Goal: Task Accomplishment & Management: Use online tool/utility

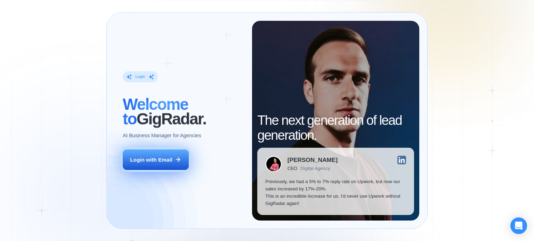
click at [150, 163] on div "Login with Email" at bounding box center [151, 159] width 42 height 7
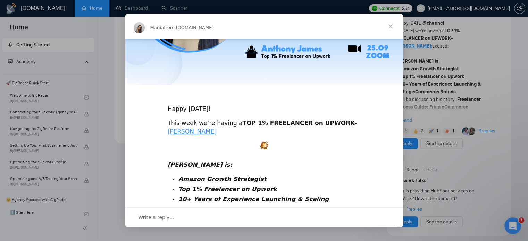
scroll to position [224, 0]
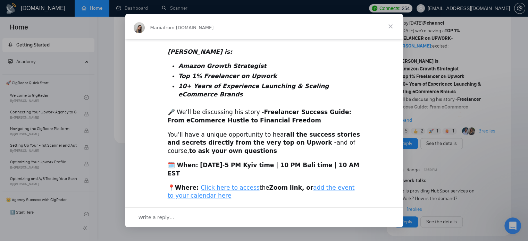
click at [389, 24] on span "Close" at bounding box center [390, 26] width 25 height 25
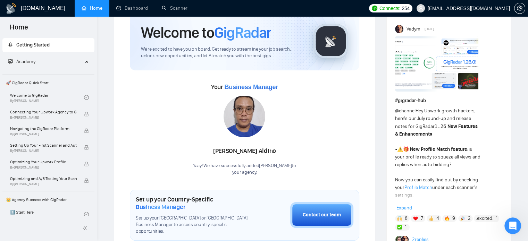
scroll to position [0, 0]
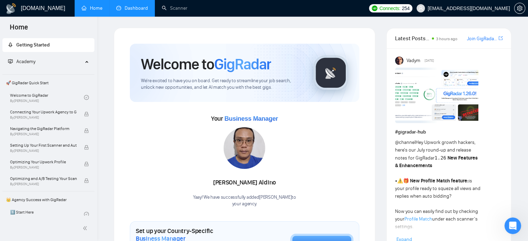
click at [130, 9] on link "Dashboard" at bounding box center [132, 8] width 32 height 6
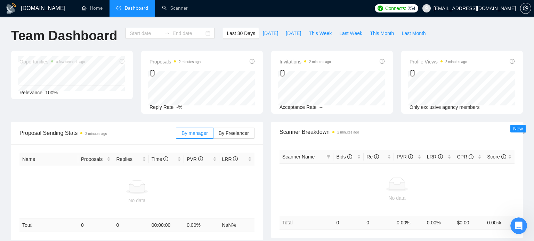
type input "[DATE]"
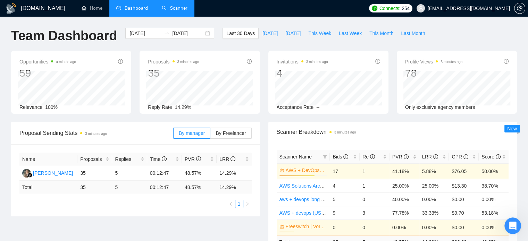
click at [171, 8] on link "Scanner" at bounding box center [175, 8] width 26 height 6
